Goal: Information Seeking & Learning: Find specific fact

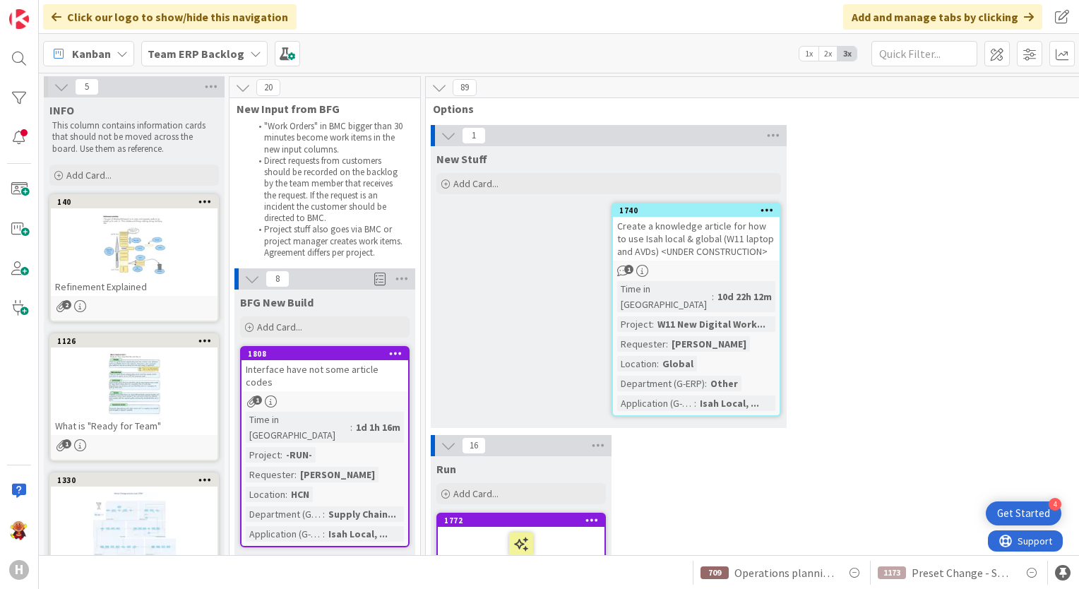
click at [205, 47] on b "Team ERP Backlog" at bounding box center [196, 54] width 97 height 14
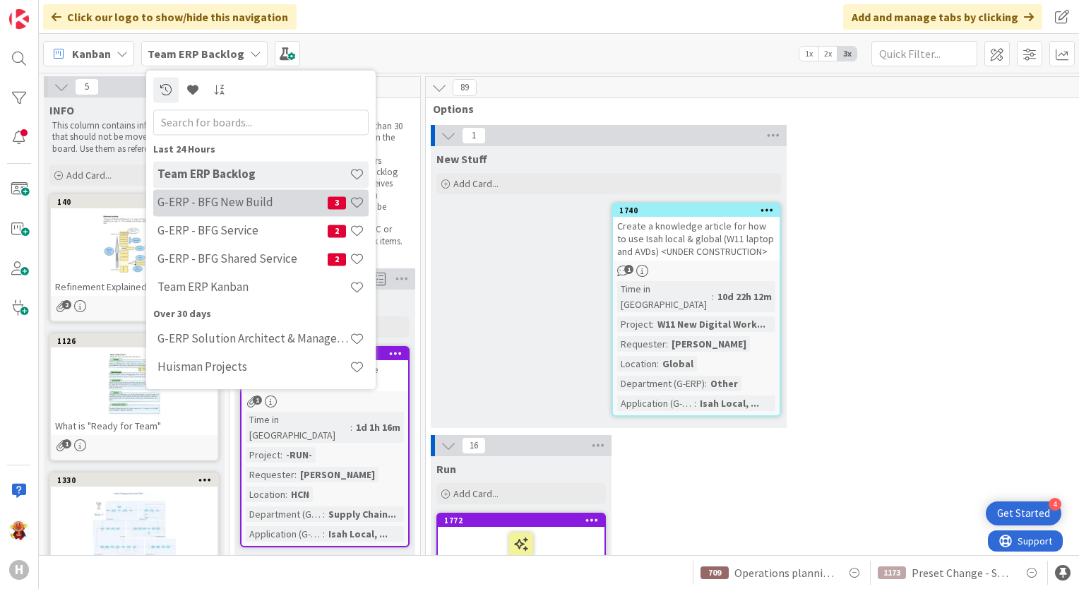
click at [268, 212] on div "G-ERP - BFG New Build 3" at bounding box center [260, 202] width 215 height 27
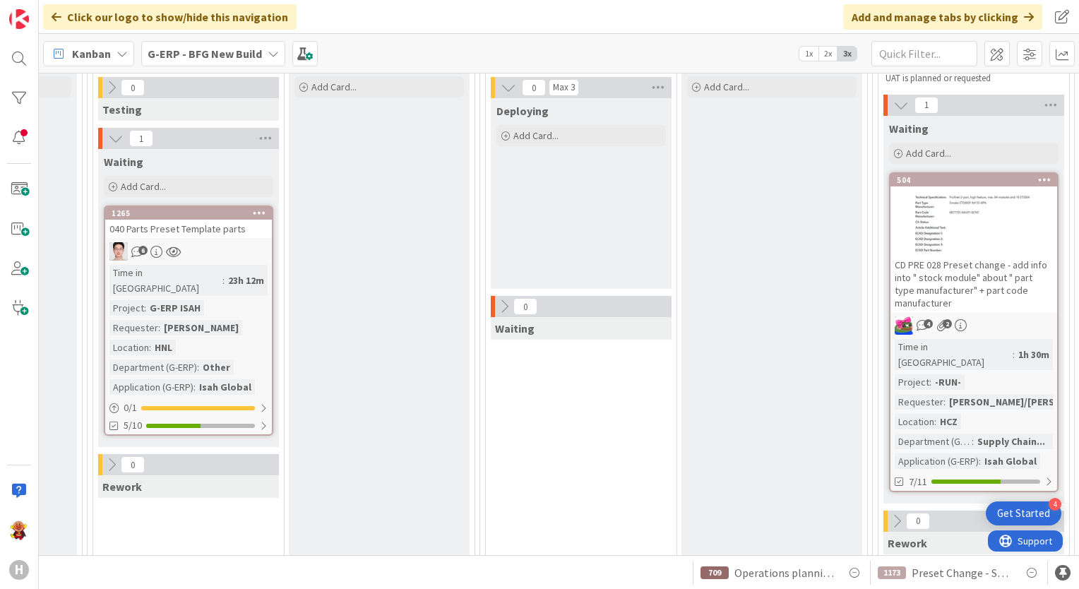
scroll to position [0, 1214]
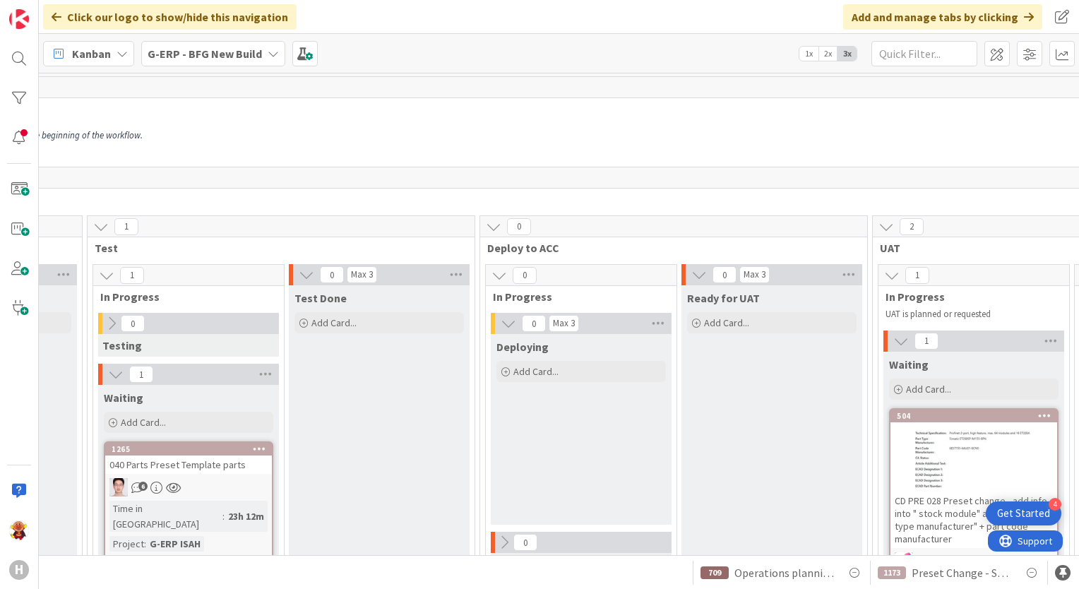
click at [178, 45] on span "G-ERP - BFG New Build" at bounding box center [205, 53] width 114 height 17
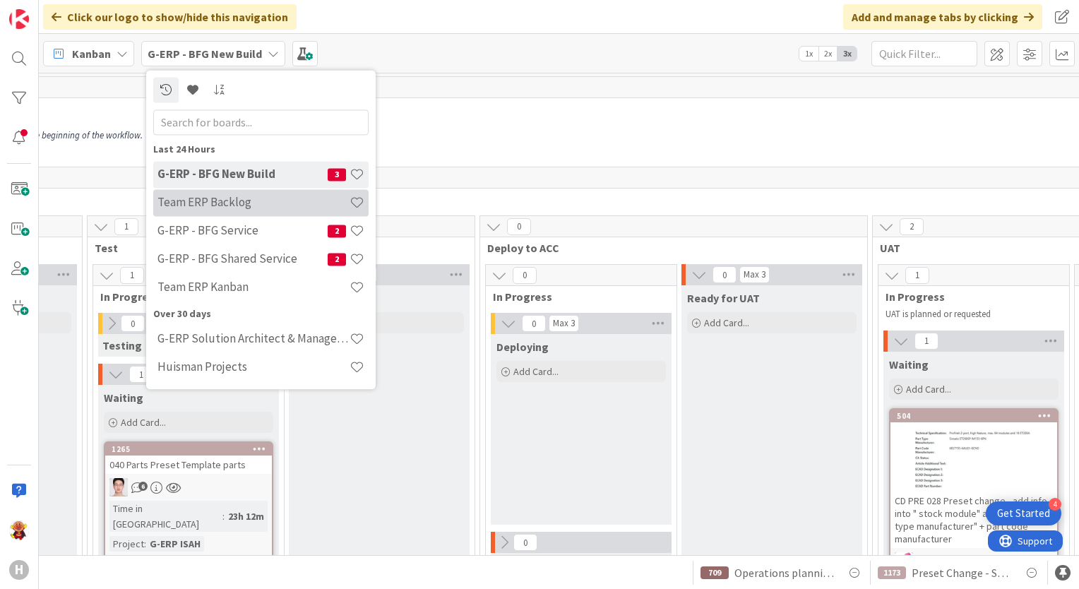
click at [263, 209] on h4 "Team ERP Backlog" at bounding box center [254, 203] width 192 height 14
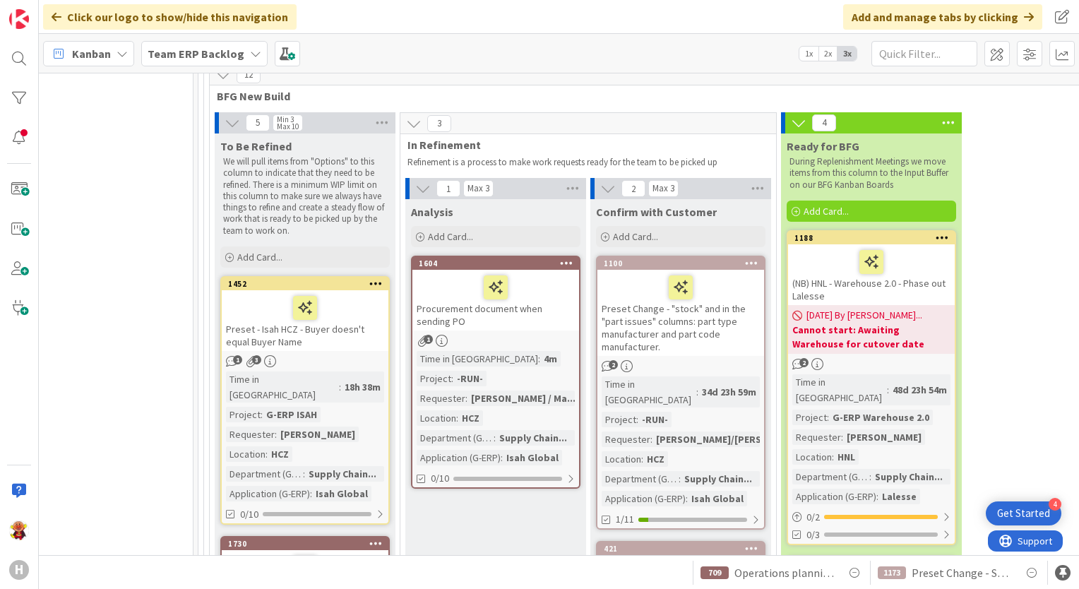
scroll to position [3074, 1360]
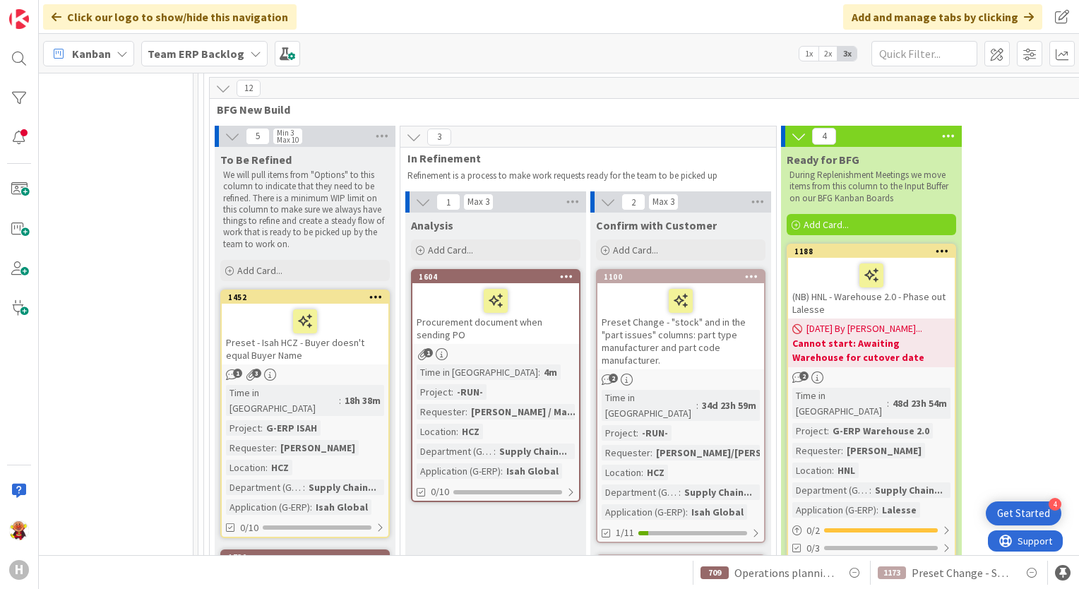
click at [367, 290] on link "1452 Preset - Isah HCZ - Buyer doesn't equal Buyer Name 1 3 Time in Column : 18…" at bounding box center [305, 414] width 170 height 249
click at [343, 304] on div "Preset - Isah HCZ - Buyer doesn't equal Buyer Name" at bounding box center [305, 334] width 167 height 61
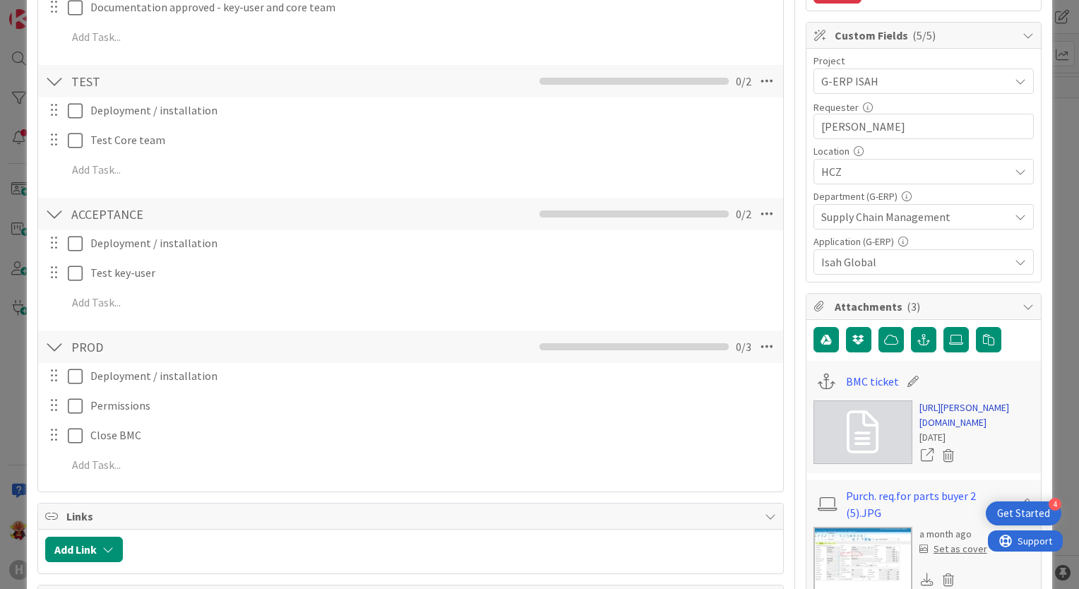
click at [985, 430] on link "[URL][PERSON_NAME][DOMAIN_NAME]" at bounding box center [977, 415] width 114 height 30
type textarea "x"
